Goal: Task Accomplishment & Management: Complete application form

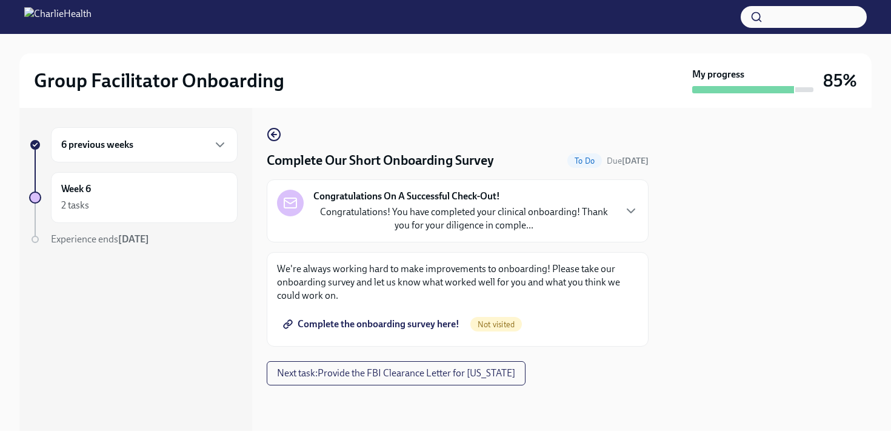
click at [188, 151] on div "6 previous weeks" at bounding box center [144, 145] width 166 height 15
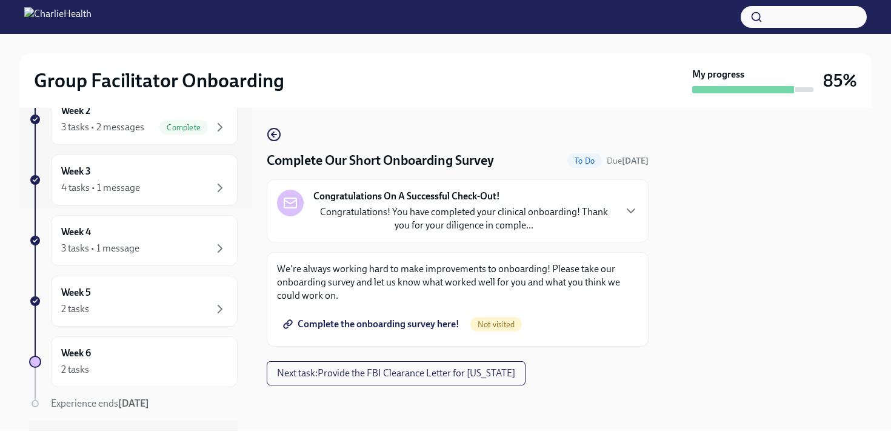
scroll to position [231, 0]
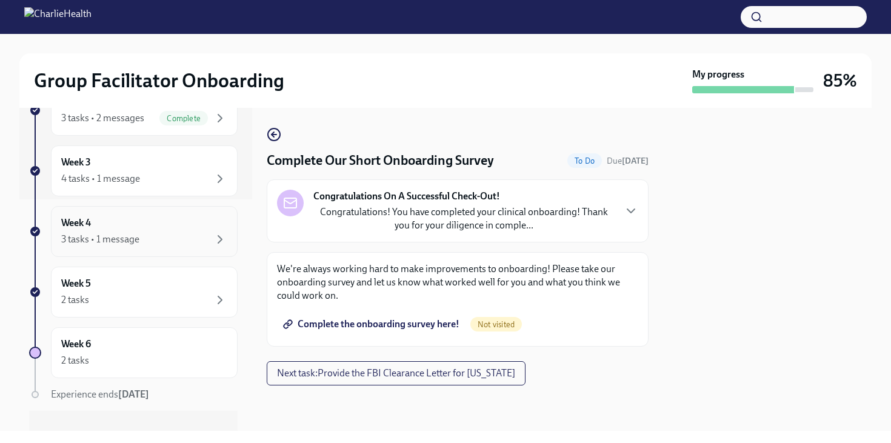
click at [148, 228] on div "Week 4 3 tasks • 1 message" at bounding box center [144, 231] width 166 height 30
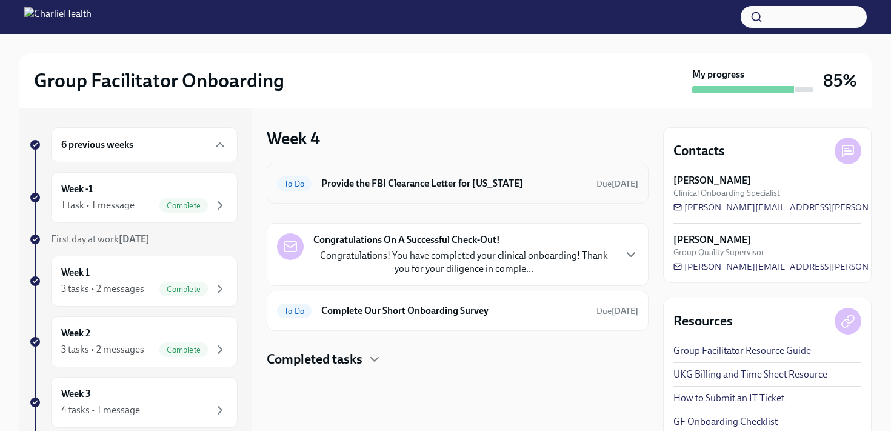
click at [406, 182] on h6 "Provide the FBI Clearance Letter for [US_STATE]" at bounding box center [453, 183] width 265 height 13
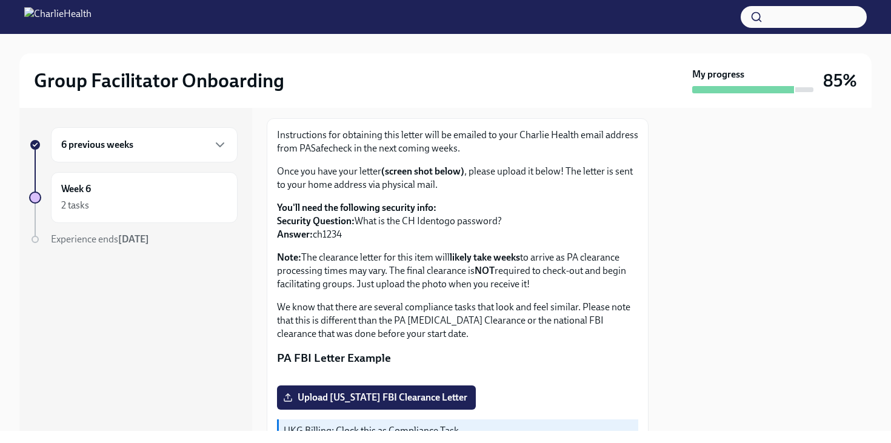
scroll to position [62, 0]
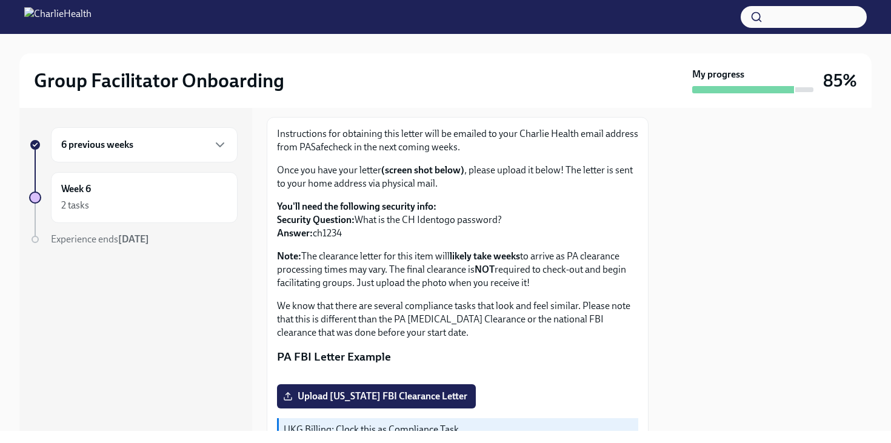
drag, startPoint x: 315, startPoint y: 252, endPoint x: 348, endPoint y: 253, distance: 33.4
click at [349, 240] on p "You'll need the following security info: Security Question: What is the CH Iden…" at bounding box center [457, 220] width 361 height 40
copy p "ch1234"
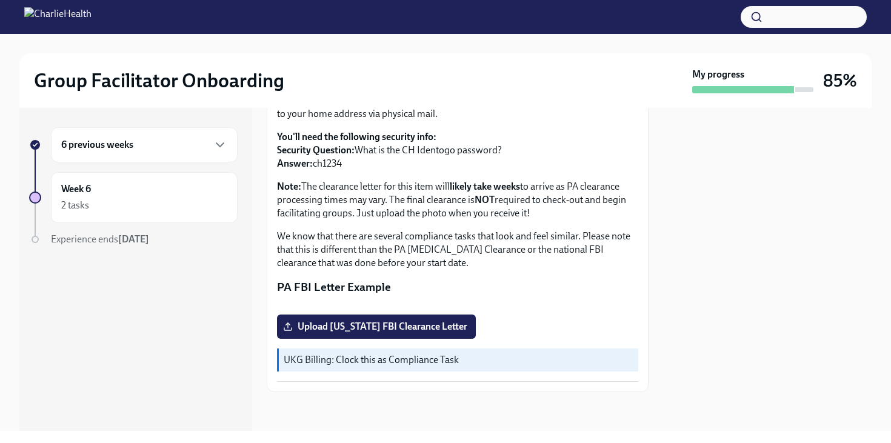
scroll to position [271, 0]
click at [327, 324] on span "Upload [US_STATE] FBI Clearance Letter" at bounding box center [376, 327] width 182 height 12
click at [0, 0] on input "Upload [US_STATE] FBI Clearance Letter" at bounding box center [0, 0] width 0 height 0
click at [323, 333] on span "Upload [US_STATE] FBI Clearance Letter" at bounding box center [376, 327] width 182 height 12
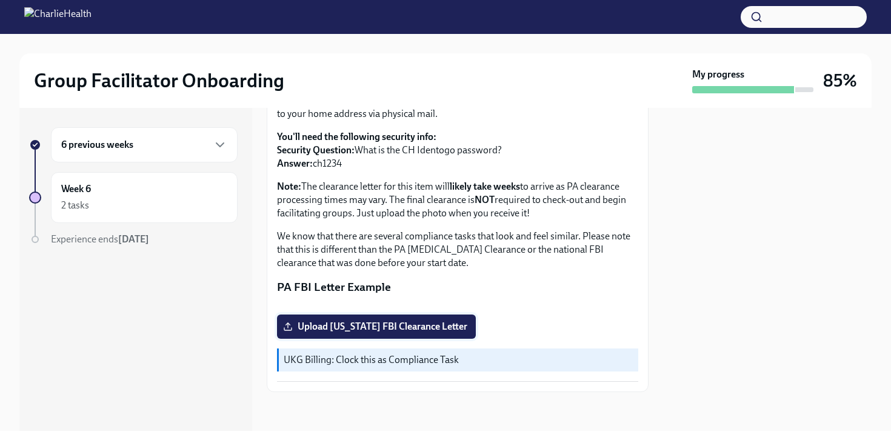
click at [0, 0] on input "Upload [US_STATE] FBI Clearance Letter" at bounding box center [0, 0] width 0 height 0
click at [321, 322] on span "Clearance Letter.pdf" at bounding box center [333, 327] width 97 height 12
click at [0, 0] on input "Clearance Letter.pdf" at bounding box center [0, 0] width 0 height 0
click at [108, 197] on div "Week 6 2 tasks" at bounding box center [144, 197] width 166 height 30
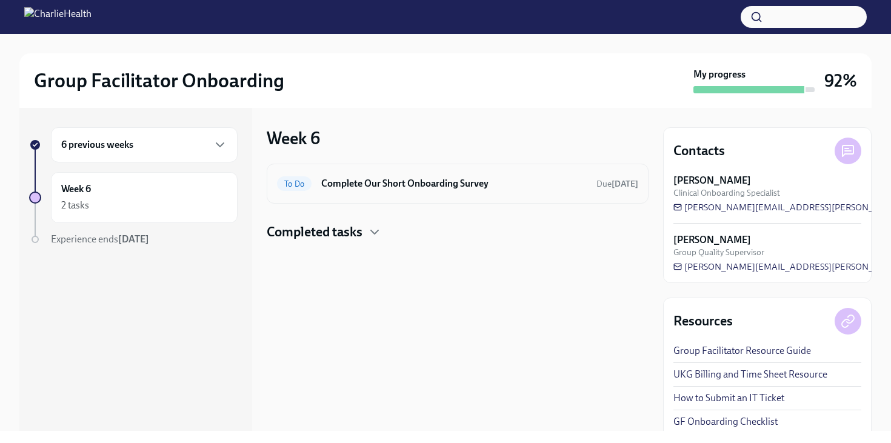
click at [373, 188] on h6 "Complete Our Short Onboarding Survey" at bounding box center [453, 183] width 265 height 13
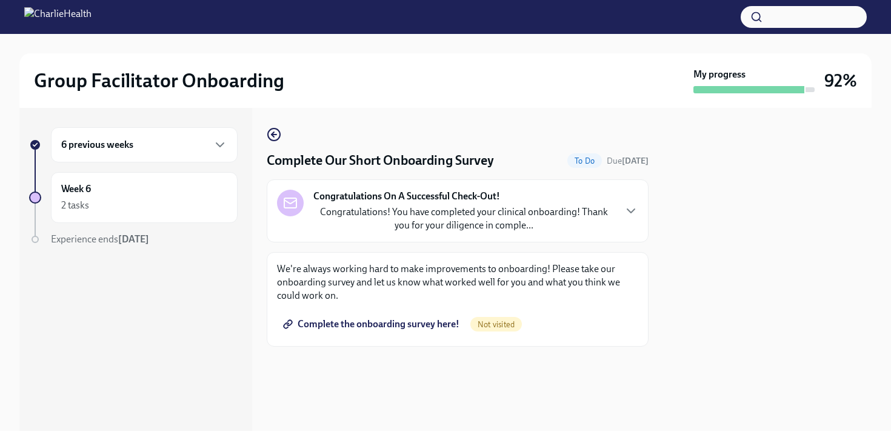
click at [382, 325] on span "Complete the onboarding survey here!" at bounding box center [372, 324] width 174 height 12
